Goal: Task Accomplishment & Management: Use online tool/utility

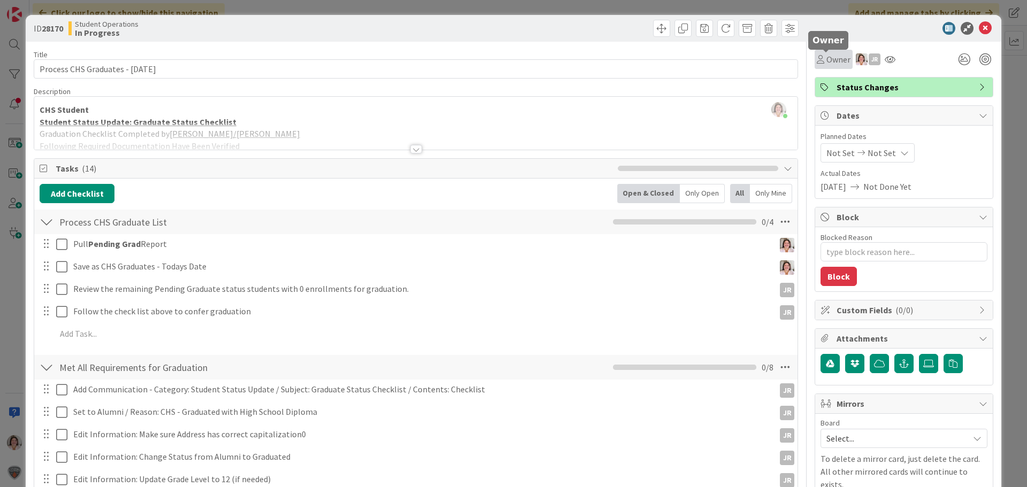
click at [827, 64] on span "Owner" at bounding box center [838, 59] width 24 height 13
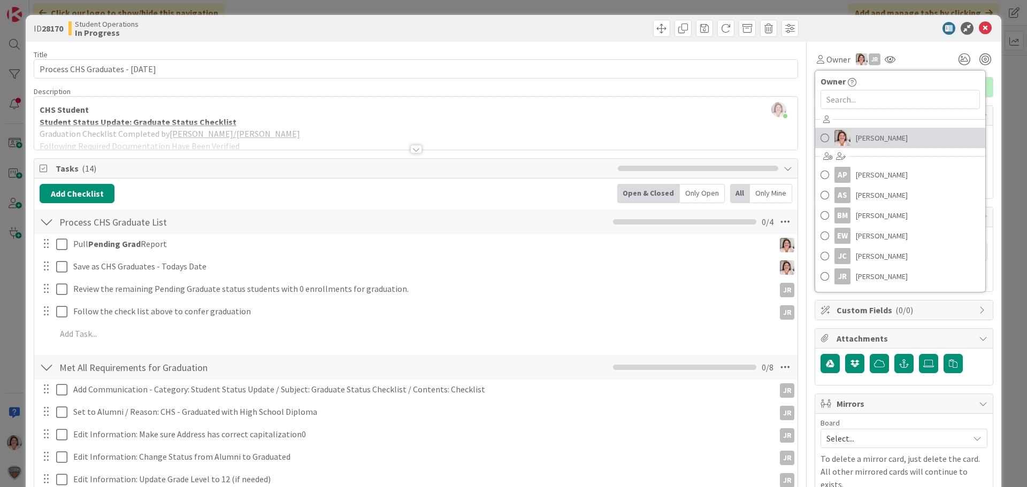
drag, startPoint x: 879, startPoint y: 139, endPoint x: 898, endPoint y: 130, distance: 20.8
click at [879, 139] on span "[PERSON_NAME]" at bounding box center [882, 138] width 52 height 16
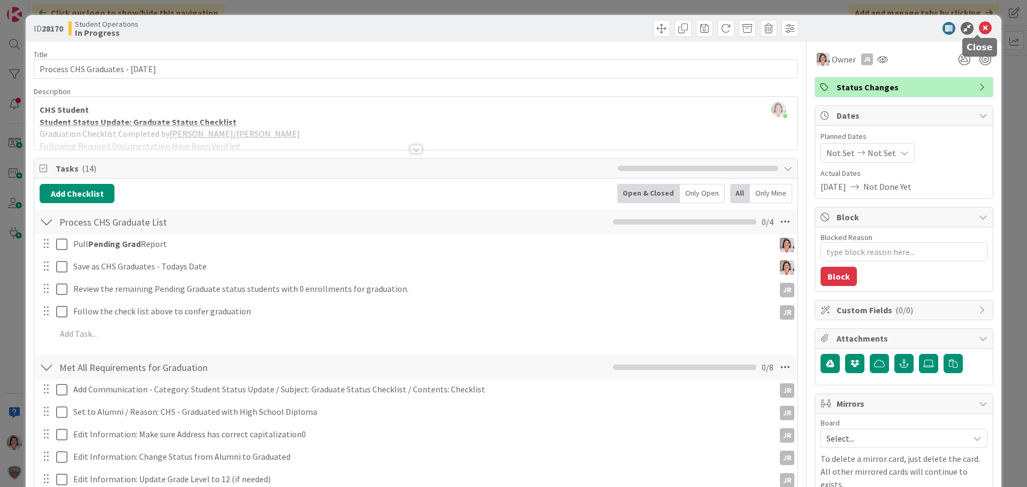
click at [979, 30] on icon at bounding box center [985, 28] width 13 height 13
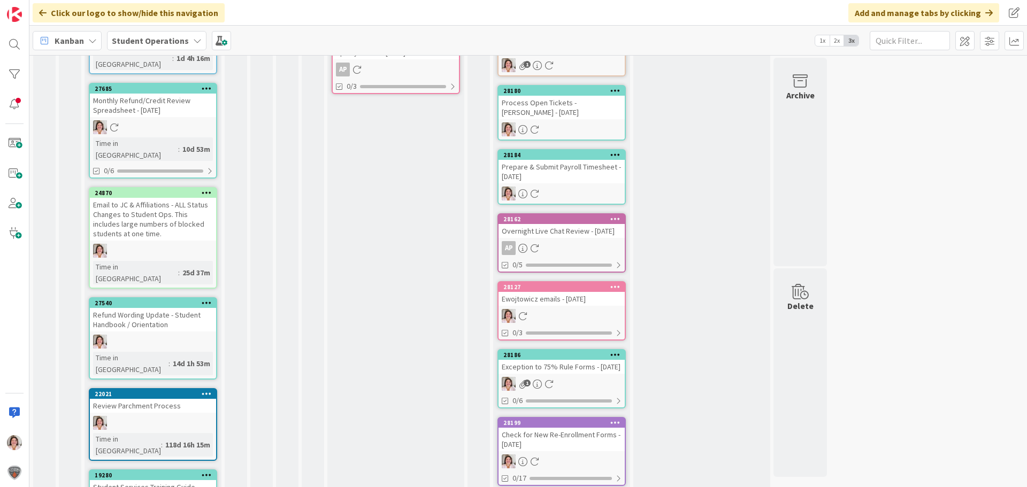
scroll to position [535, 0]
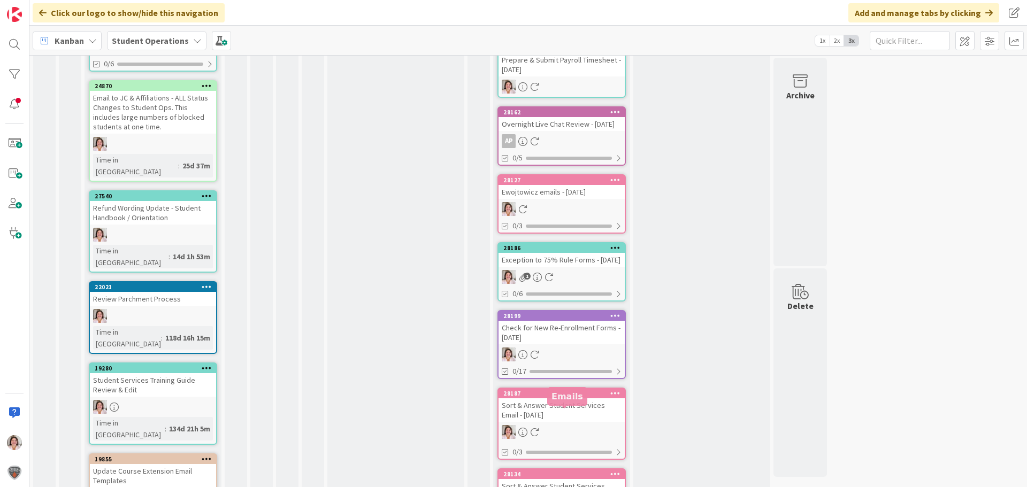
click at [557, 344] on div "Check for New Re-Enrollment Forms - [DATE]" at bounding box center [561, 333] width 126 height 24
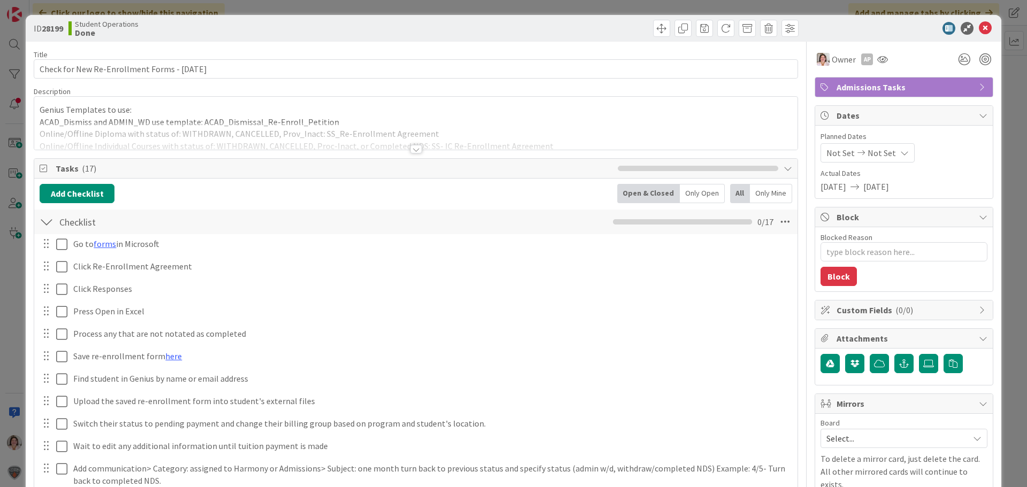
type textarea "x"
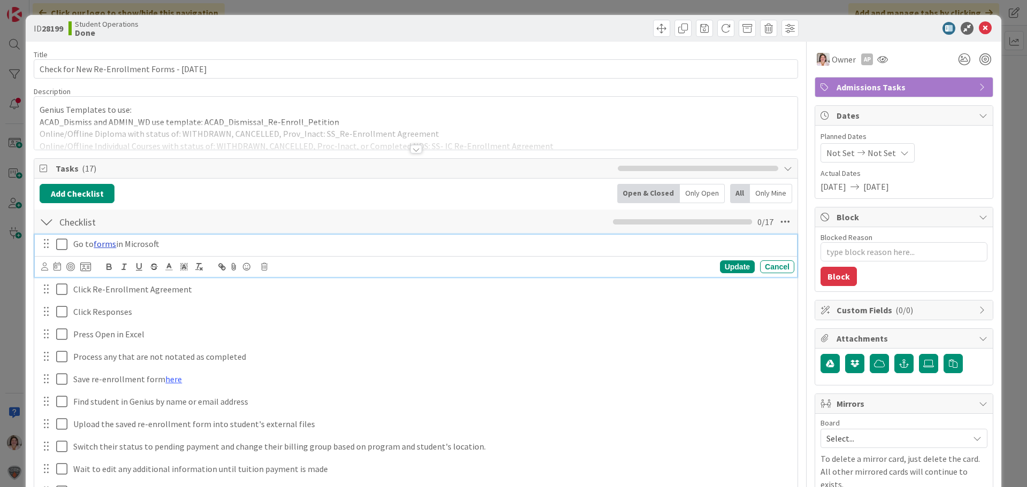
click at [99, 248] on link "forms" at bounding box center [105, 243] width 22 height 11
click at [112, 268] on link "[URL][DOMAIN_NAME]" at bounding box center [78, 265] width 73 height 14
click at [979, 28] on icon at bounding box center [985, 28] width 13 height 13
